Goal: Task Accomplishment & Management: Manage account settings

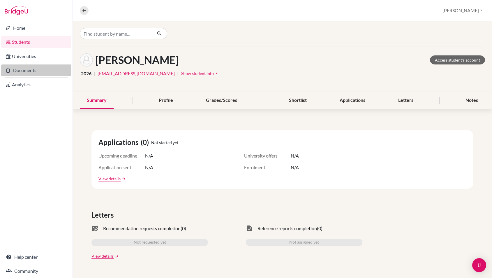
click at [37, 67] on link "Documents" at bounding box center [36, 70] width 70 height 12
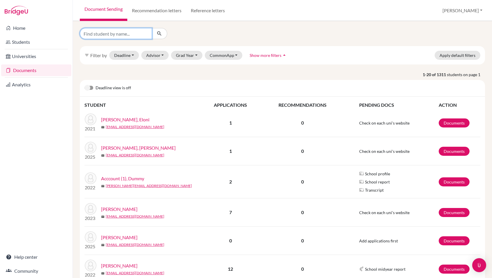
click at [128, 34] on input "Find student by name..." at bounding box center [116, 33] width 72 height 11
type input "[PERSON_NAME]"
click at [159, 33] on icon "submit" at bounding box center [159, 34] width 6 height 6
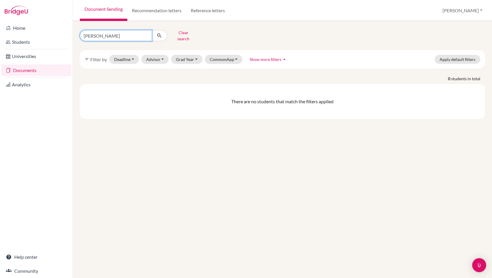
click at [89, 34] on input "[PERSON_NAME]" at bounding box center [116, 35] width 72 height 11
type input "[PERSON_NAME]"
click at [163, 33] on button "submit" at bounding box center [159, 35] width 15 height 11
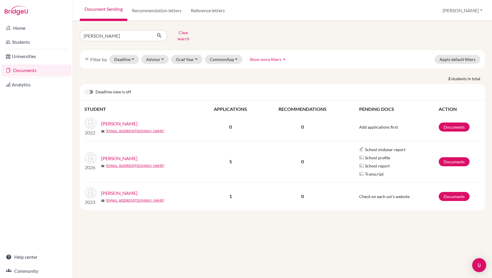
click at [121, 155] on link "[PERSON_NAME]" at bounding box center [119, 158] width 36 height 7
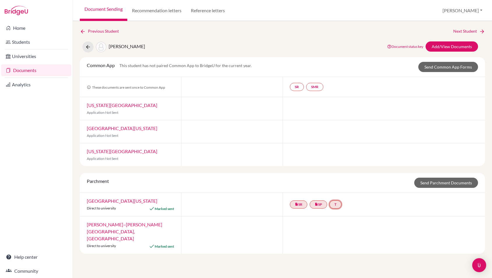
click at [340, 204] on link "T" at bounding box center [335, 204] width 12 height 8
click at [454, 43] on link "Add/View Documents" at bounding box center [452, 46] width 52 height 10
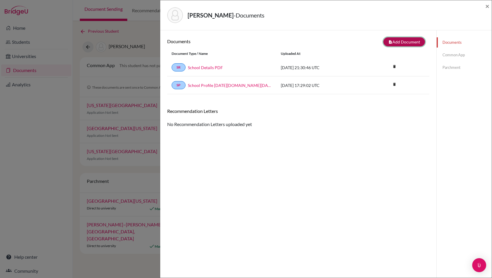
click at [418, 42] on button "note_add Add Document" at bounding box center [404, 41] width 42 height 9
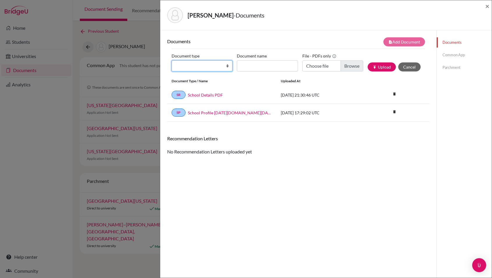
select select "2"
click option "Transcript" at bounding box center [0, 0] width 0 height 0
click at [249, 68] on input "Document name" at bounding box center [267, 65] width 61 height 11
type input "initial"
click at [324, 67] on input "Choose file" at bounding box center [332, 65] width 61 height 11
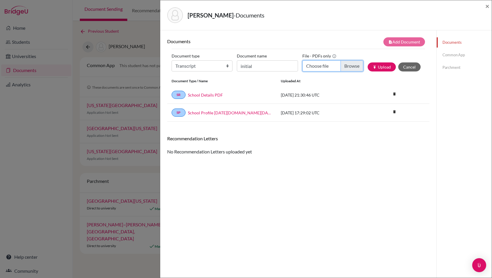
type input "C:\fakepath\Castillo, Max initial.pdf"
click at [385, 66] on button "publish Upload" at bounding box center [382, 66] width 28 height 9
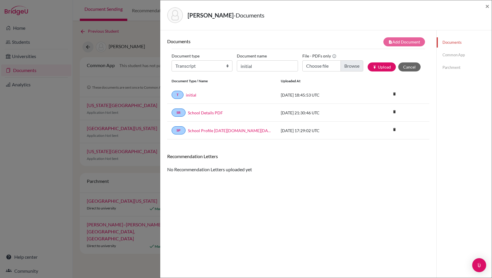
click at [452, 67] on link "Parchment" at bounding box center [464, 67] width 55 height 10
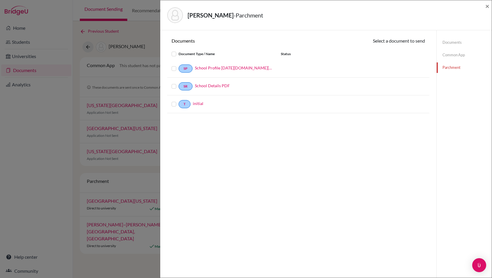
click at [179, 100] on label at bounding box center [179, 100] width 0 height 0
click at [0, 0] on input "checkbox" at bounding box center [0, 0] width 0 height 0
click at [414, 41] on button "Continue" at bounding box center [409, 41] width 32 height 9
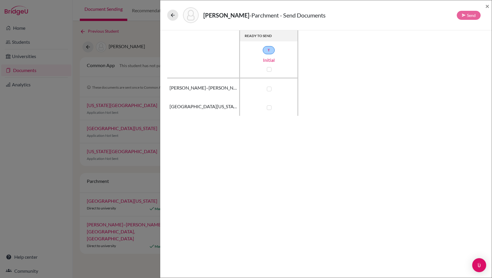
click at [271, 89] on label at bounding box center [269, 89] width 5 height 5
click at [270, 89] on input "checkbox" at bounding box center [267, 88] width 5 height 6
checkbox input "true"
click at [269, 108] on label at bounding box center [269, 107] width 5 height 5
click at [269, 108] on input "checkbox" at bounding box center [267, 107] width 5 height 6
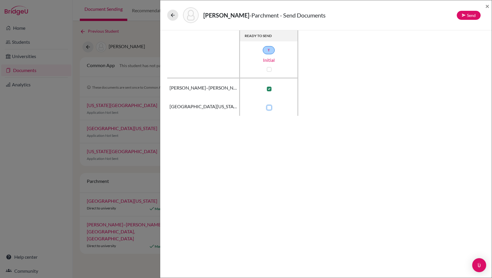
checkbox input "true"
click at [471, 15] on button "Send" at bounding box center [469, 15] width 24 height 9
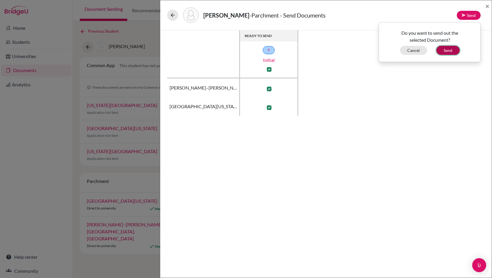
click at [448, 49] on button "Send" at bounding box center [447, 50] width 23 height 9
checkbox input "false"
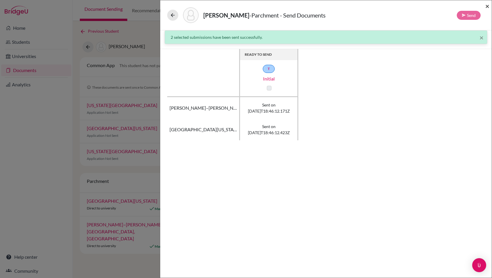
click at [489, 7] on span "×" at bounding box center [487, 6] width 4 height 8
